Goal: Find specific page/section: Find specific page/section

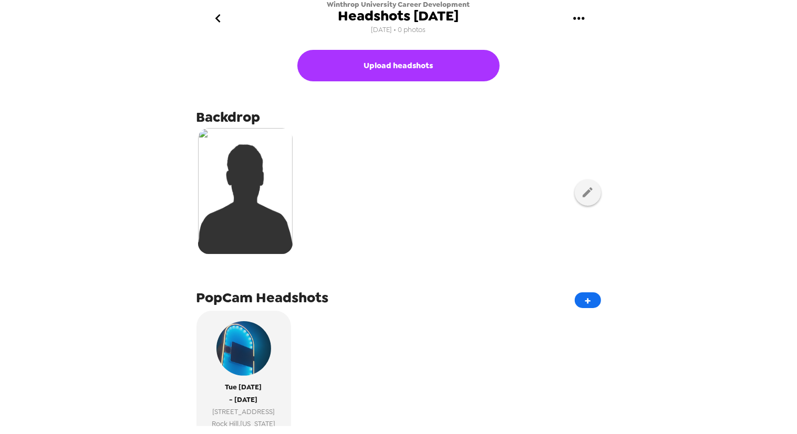
click at [214, 15] on icon "go back" at bounding box center [218, 18] width 17 height 17
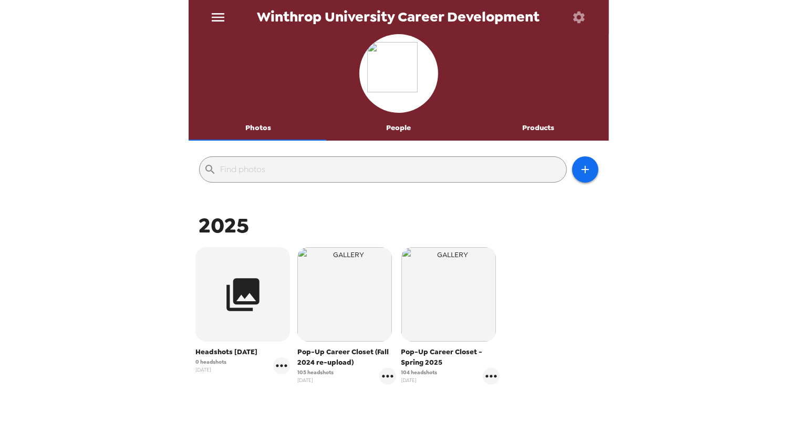
click at [217, 20] on icon "menu" at bounding box center [218, 17] width 13 height 8
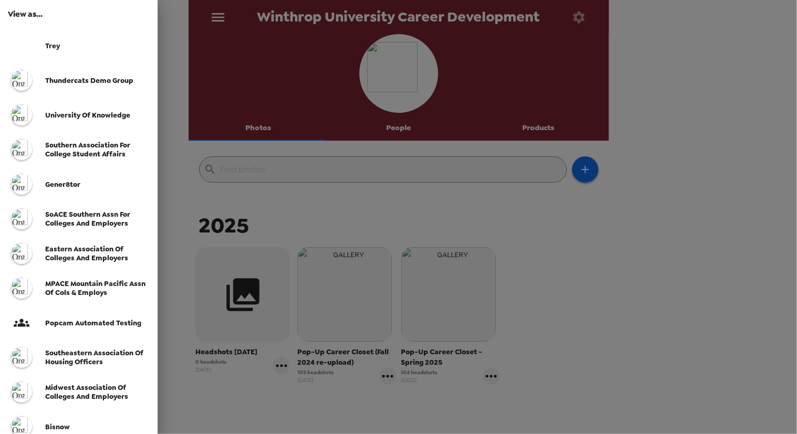
click at [47, 45] on span "Trey" at bounding box center [52, 46] width 15 height 9
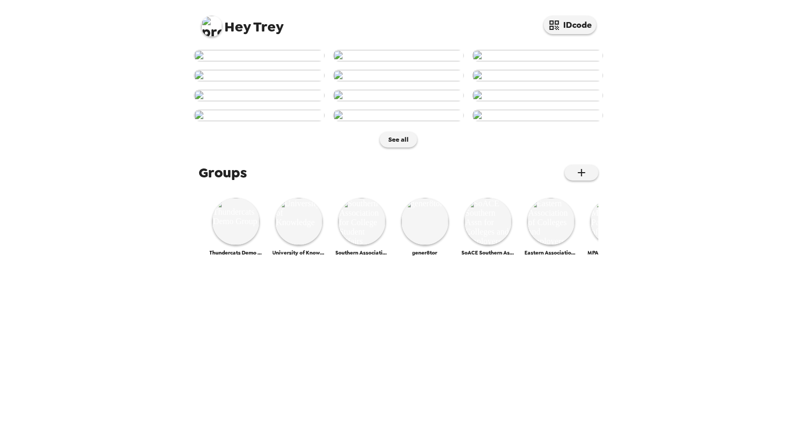
scroll to position [444, 0]
click at [394, 148] on button "See all" at bounding box center [398, 140] width 37 height 16
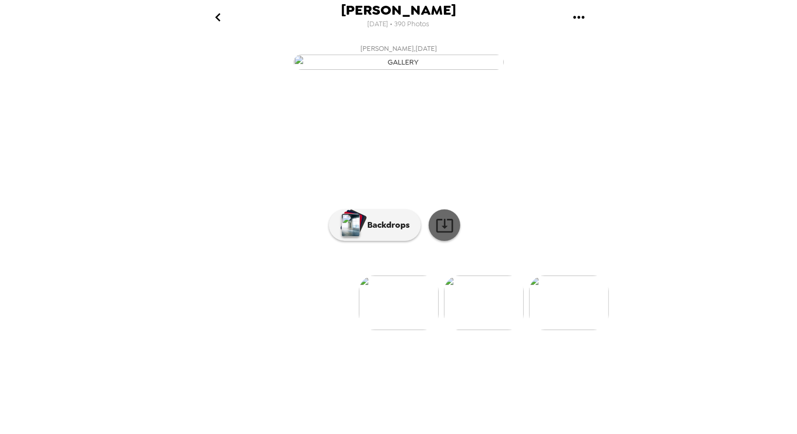
click at [435, 235] on icon at bounding box center [444, 225] width 18 height 18
click at [219, 17] on icon "go back" at bounding box center [218, 17] width 17 height 17
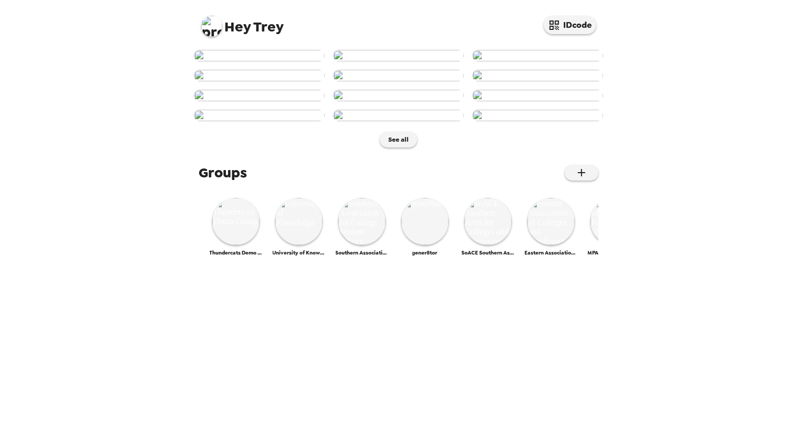
scroll to position [444, 0]
click at [366, 245] on img at bounding box center [361, 221] width 47 height 47
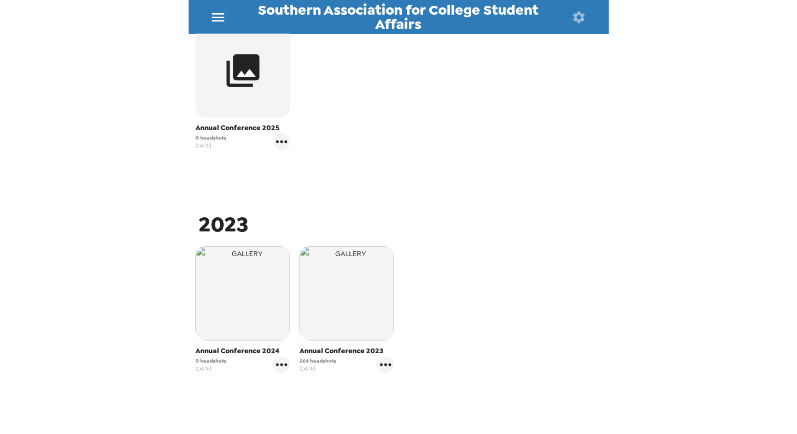
scroll to position [236, 0]
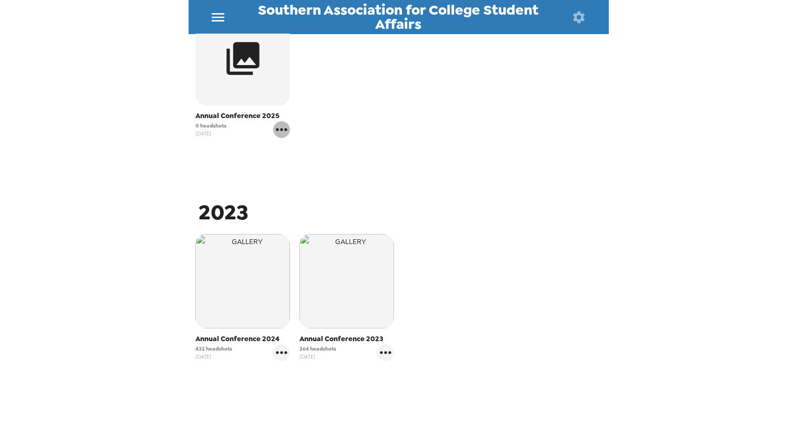
click at [282, 130] on icon "gallery menu" at bounding box center [281, 129] width 11 height 3
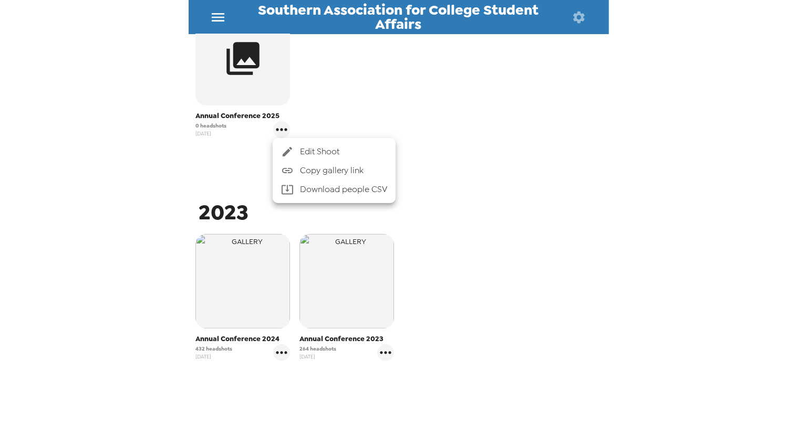
click at [300, 152] on span "Edit Shoot" at bounding box center [343, 152] width 87 height 13
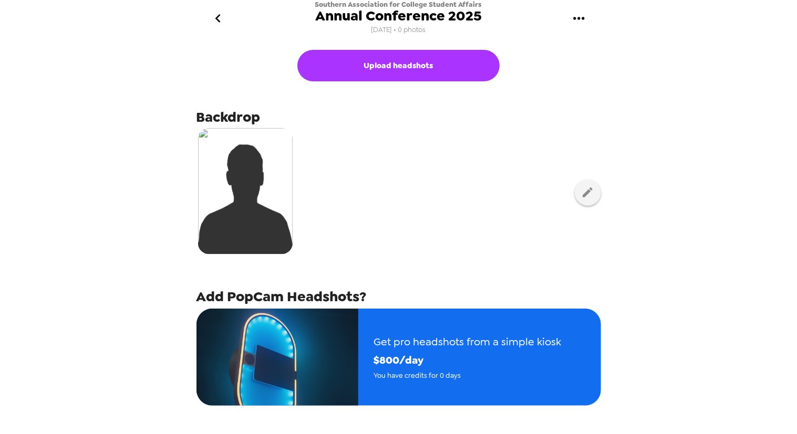
click at [218, 15] on icon "go back" at bounding box center [218, 18] width 17 height 17
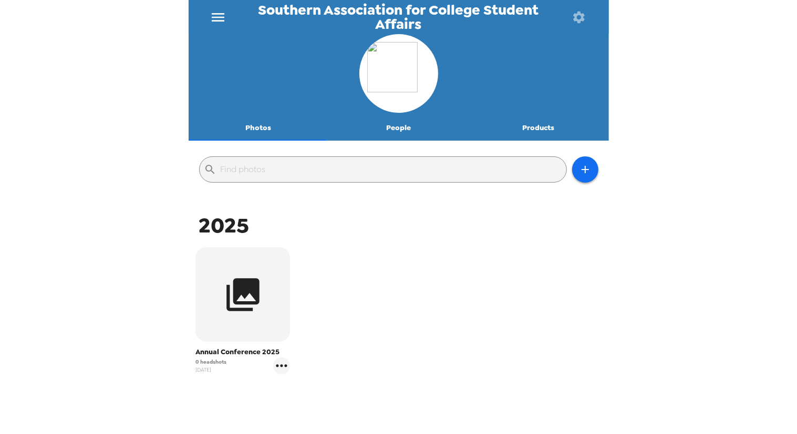
click at [383, 131] on button "People" at bounding box center [398, 128] width 140 height 25
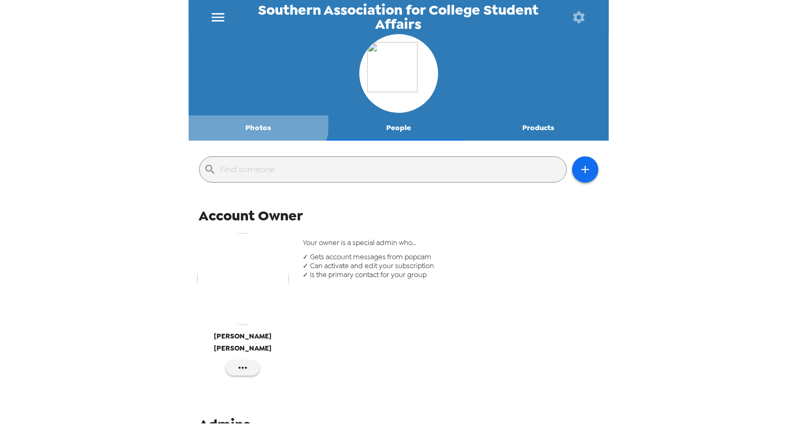
click at [253, 120] on button "Photos" at bounding box center [259, 128] width 140 height 25
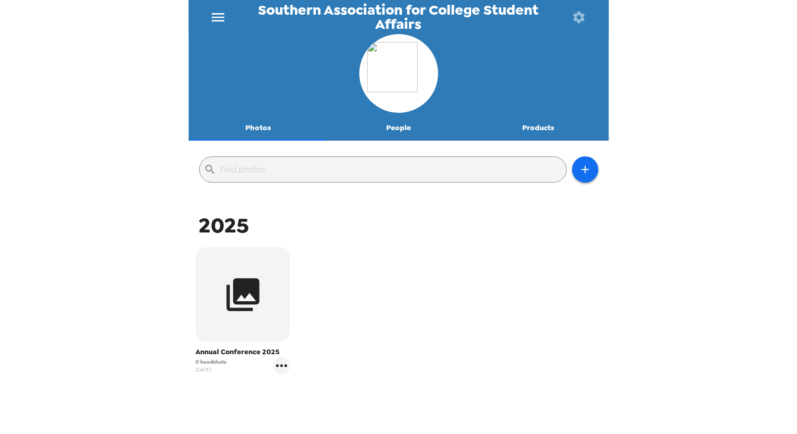
scroll to position [236, 0]
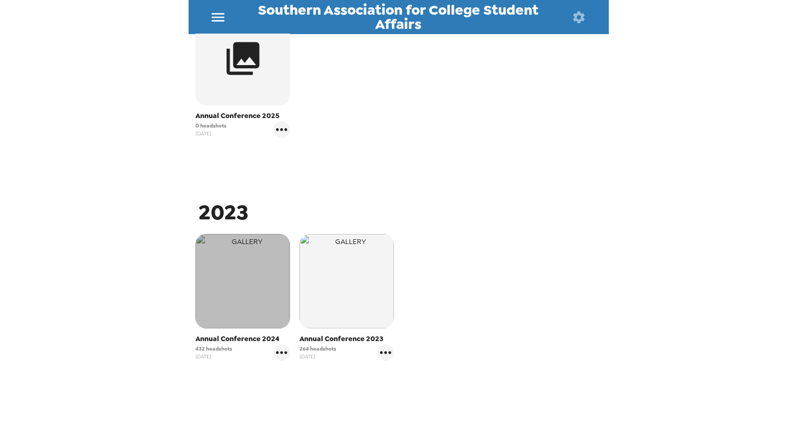
click at [243, 284] on img "button" at bounding box center [242, 281] width 95 height 95
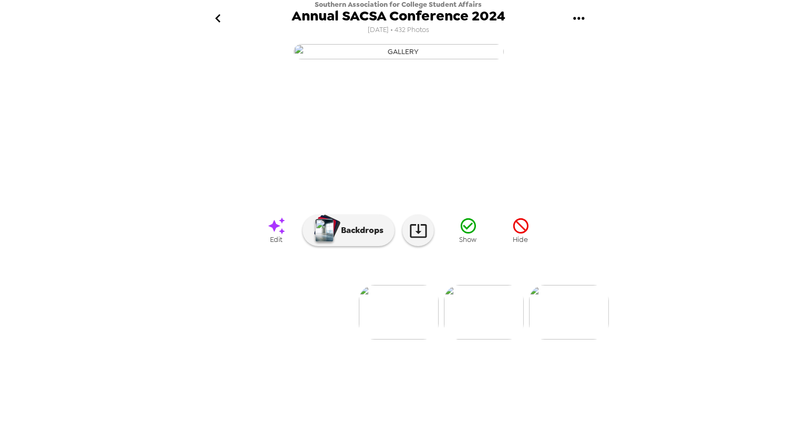
click at [223, 17] on icon "go back" at bounding box center [218, 18] width 17 height 17
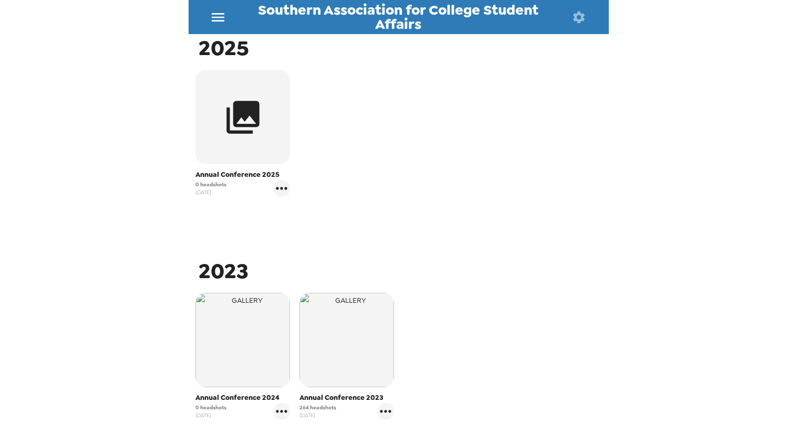
scroll to position [236, 0]
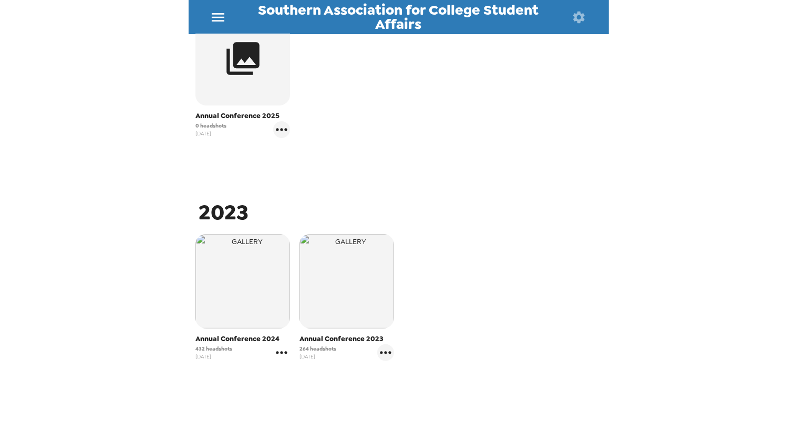
click at [282, 354] on icon "gallery menu" at bounding box center [281, 353] width 17 height 17
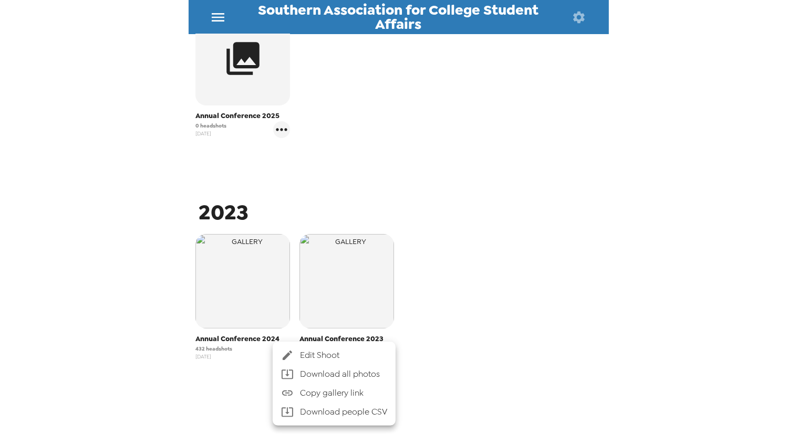
drag, startPoint x: 207, startPoint y: 345, endPoint x: 217, endPoint y: 349, distance: 10.6
click at [205, 346] on div at bounding box center [398, 217] width 797 height 434
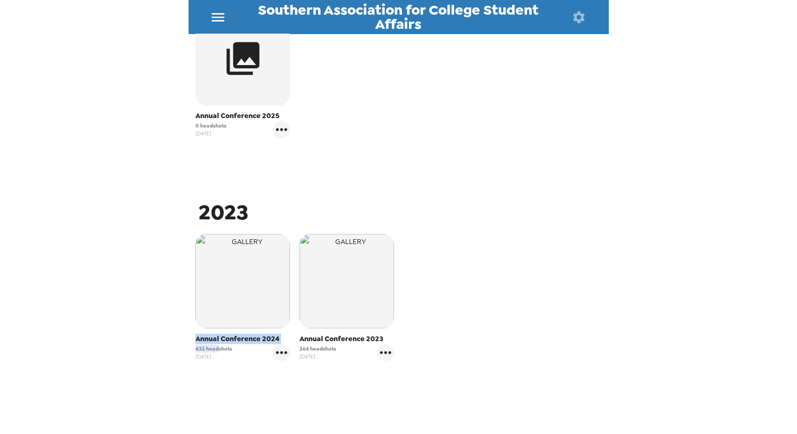
drag, startPoint x: 217, startPoint y: 348, endPoint x: 175, endPoint y: 342, distance: 43.0
click at [175, 342] on div "Southern Association for College Student Affairs Photos People Products ​ 2025 …" at bounding box center [398, 217] width 797 height 434
click at [212, 347] on span "432 headshots" at bounding box center [213, 349] width 37 height 8
click at [289, 357] on div "Annual Conference 2024 432 headshots [DATE]" at bounding box center [243, 298] width 104 height 132
click at [283, 357] on icon "gallery menu" at bounding box center [281, 353] width 17 height 17
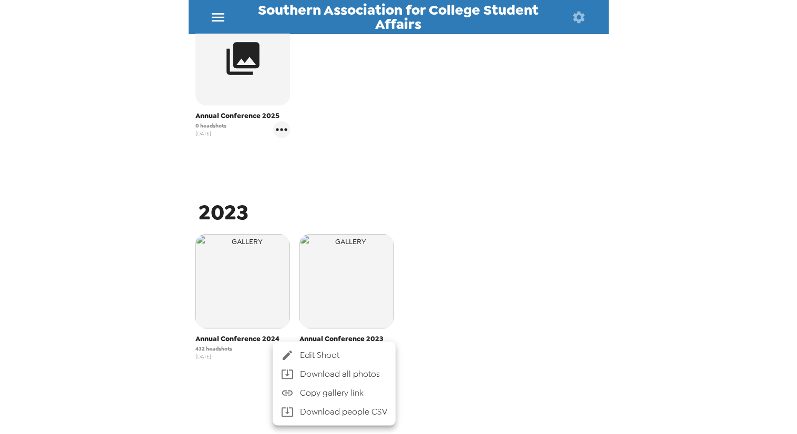
click at [134, 278] on div at bounding box center [398, 217] width 797 height 434
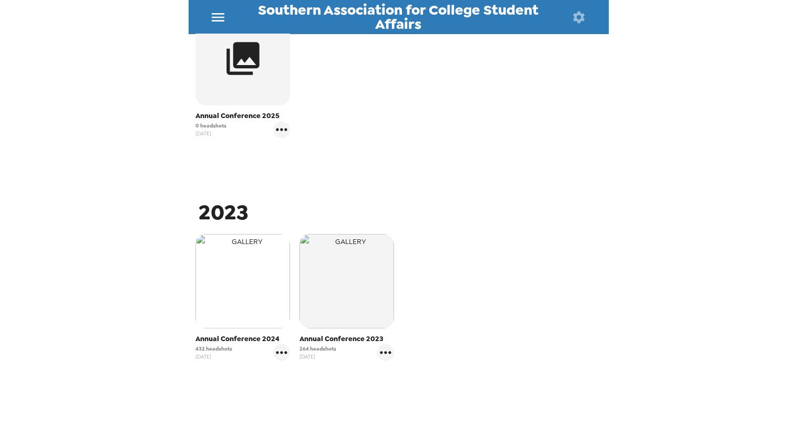
click at [250, 293] on img "button" at bounding box center [242, 281] width 95 height 95
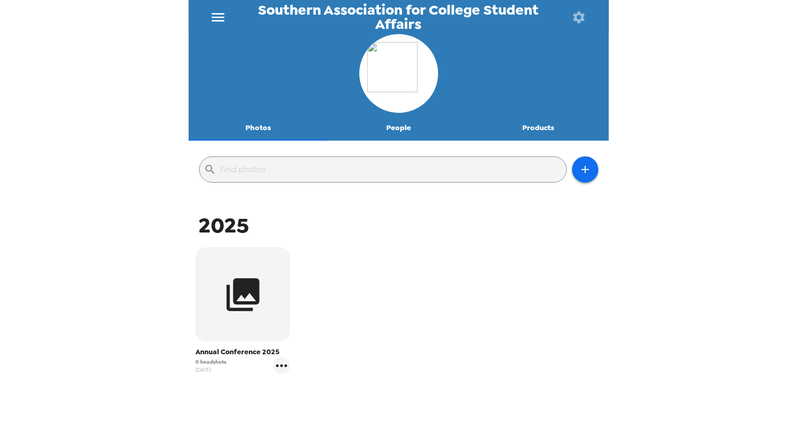
click at [214, 16] on icon "menu" at bounding box center [218, 17] width 13 height 8
